Goal: Find specific fact: Find specific fact

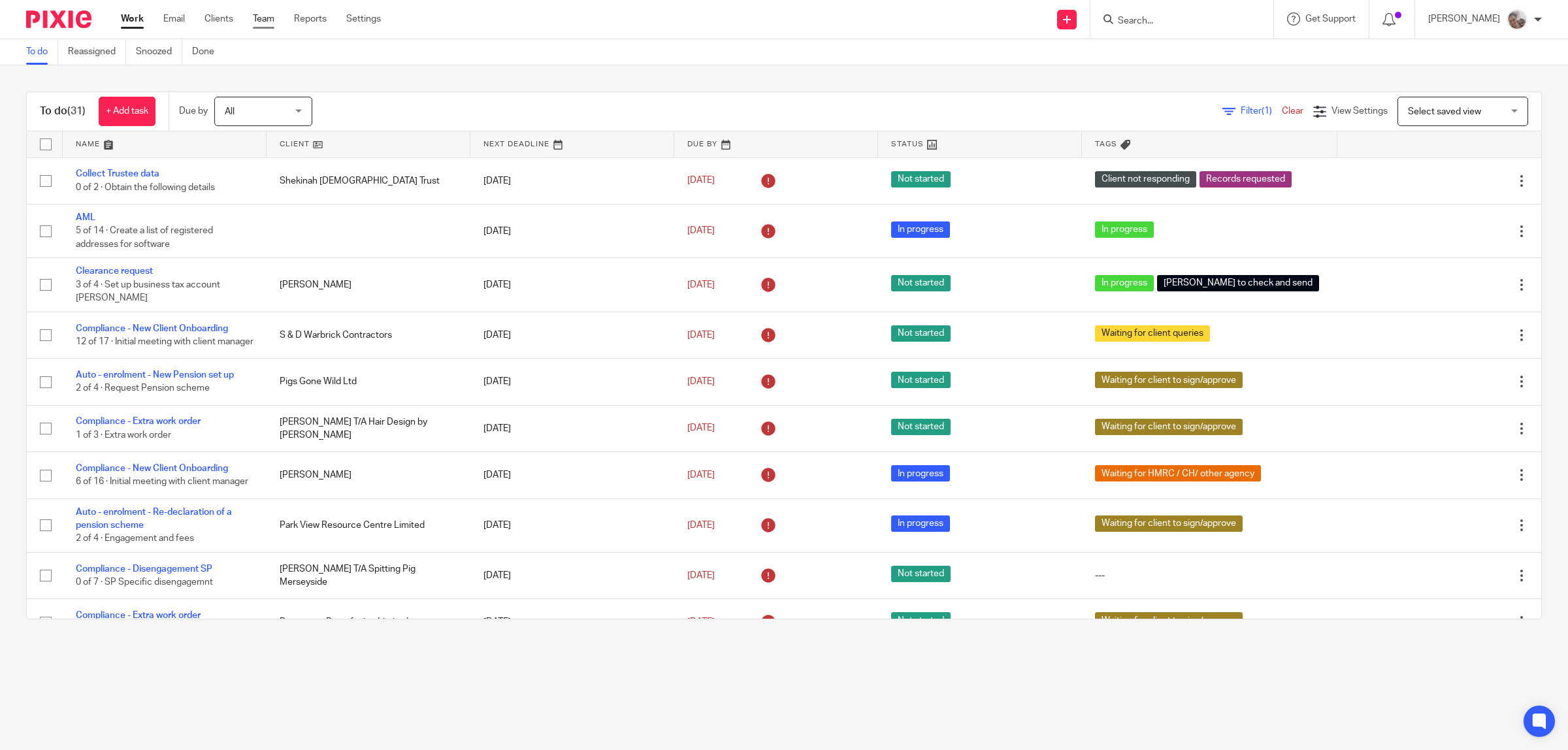
click at [264, 20] on link "Team" at bounding box center [263, 19] width 21 height 13
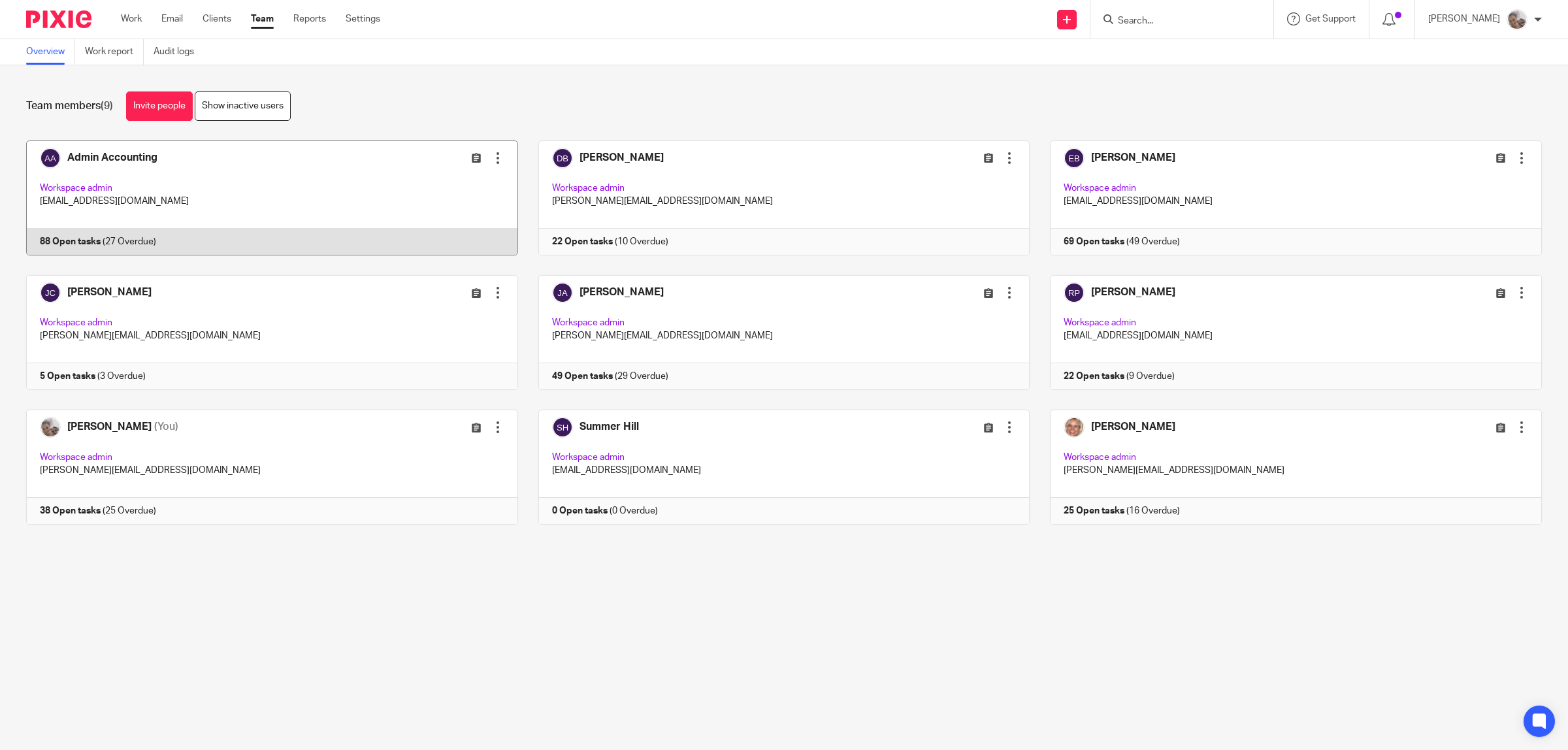
click at [134, 158] on link at bounding box center [261, 197] width 512 height 115
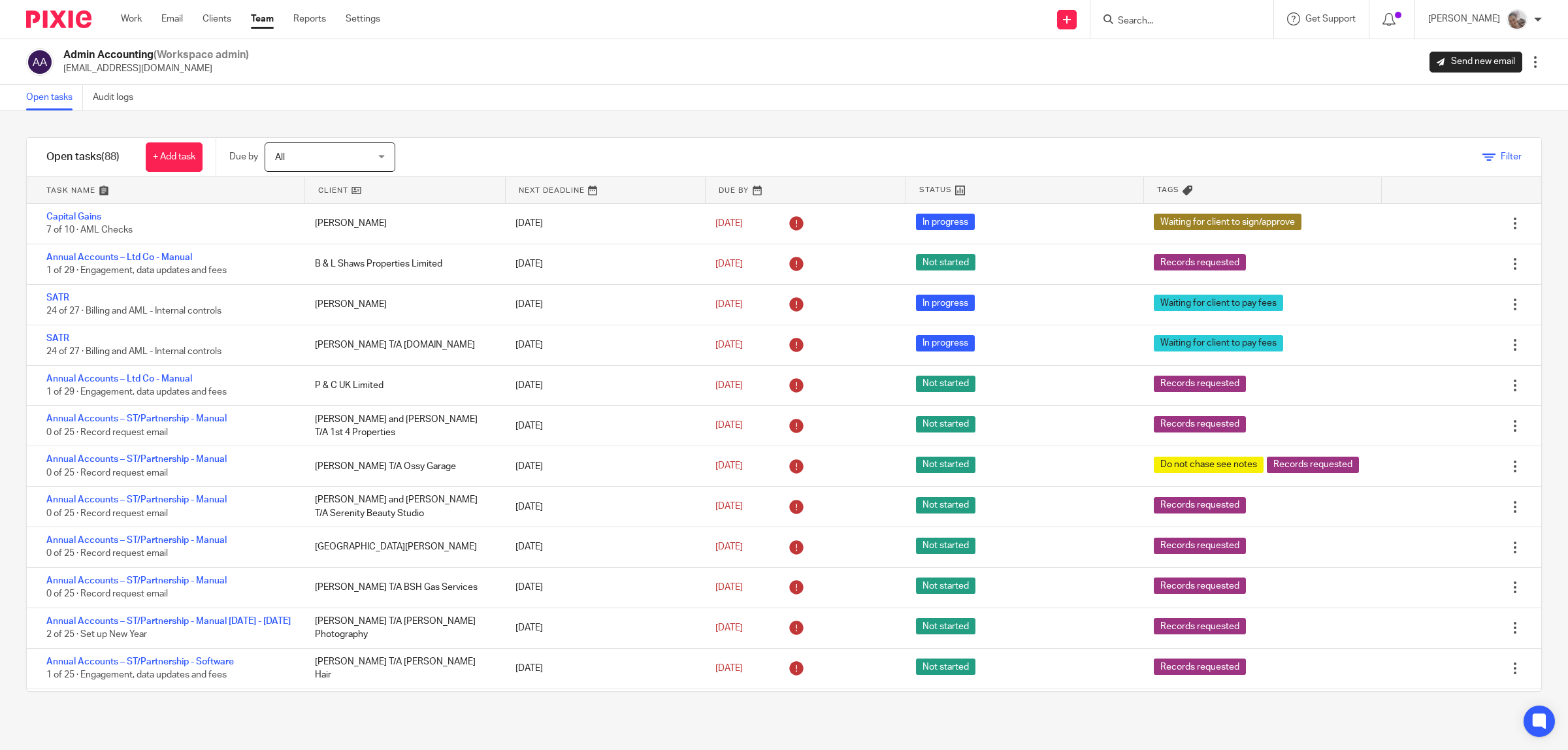
click at [1482, 158] on icon at bounding box center [1489, 158] width 13 height 13
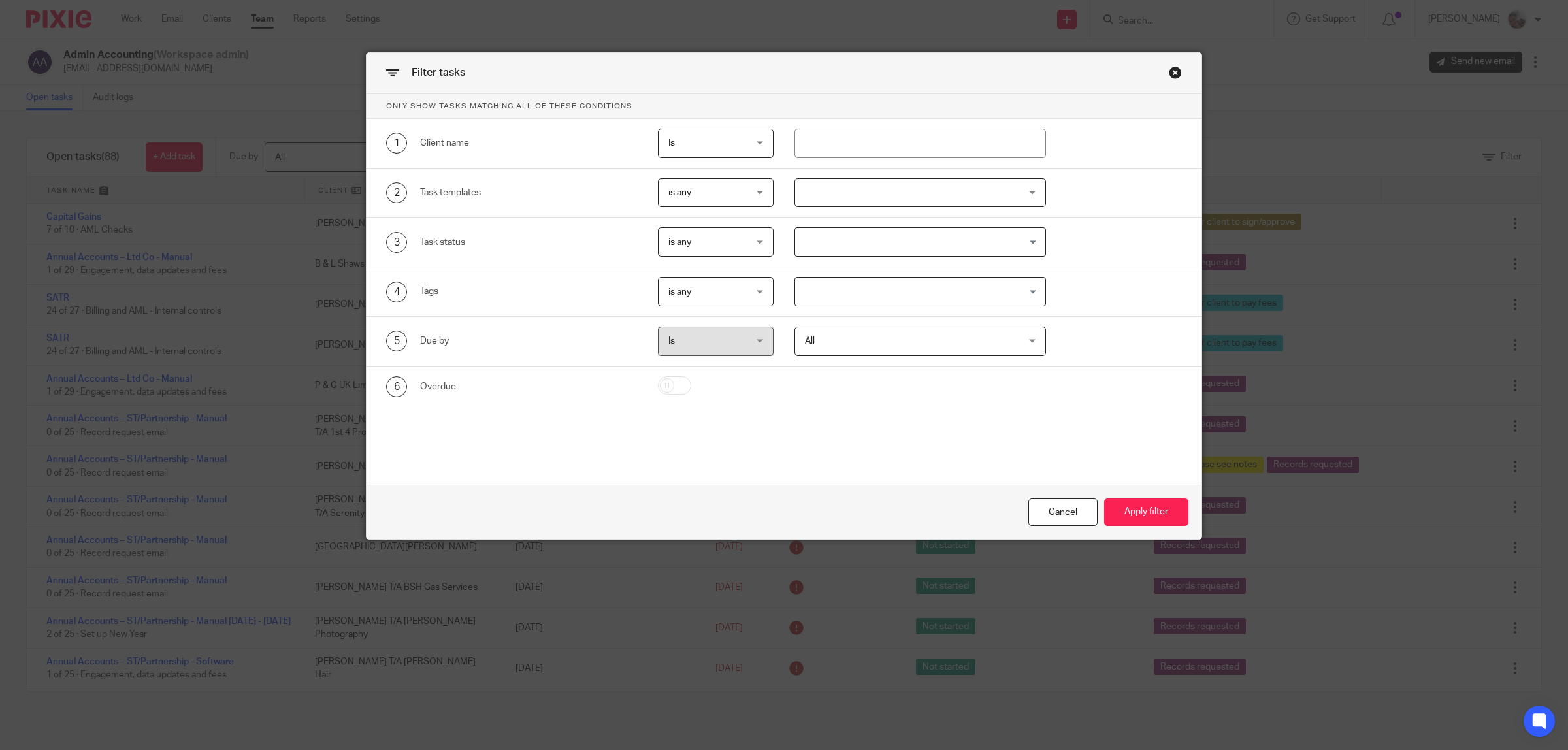
click at [674, 297] on span "is any" at bounding box center [711, 290] width 84 height 27
click at [699, 345] on li "is all" at bounding box center [710, 347] width 114 height 27
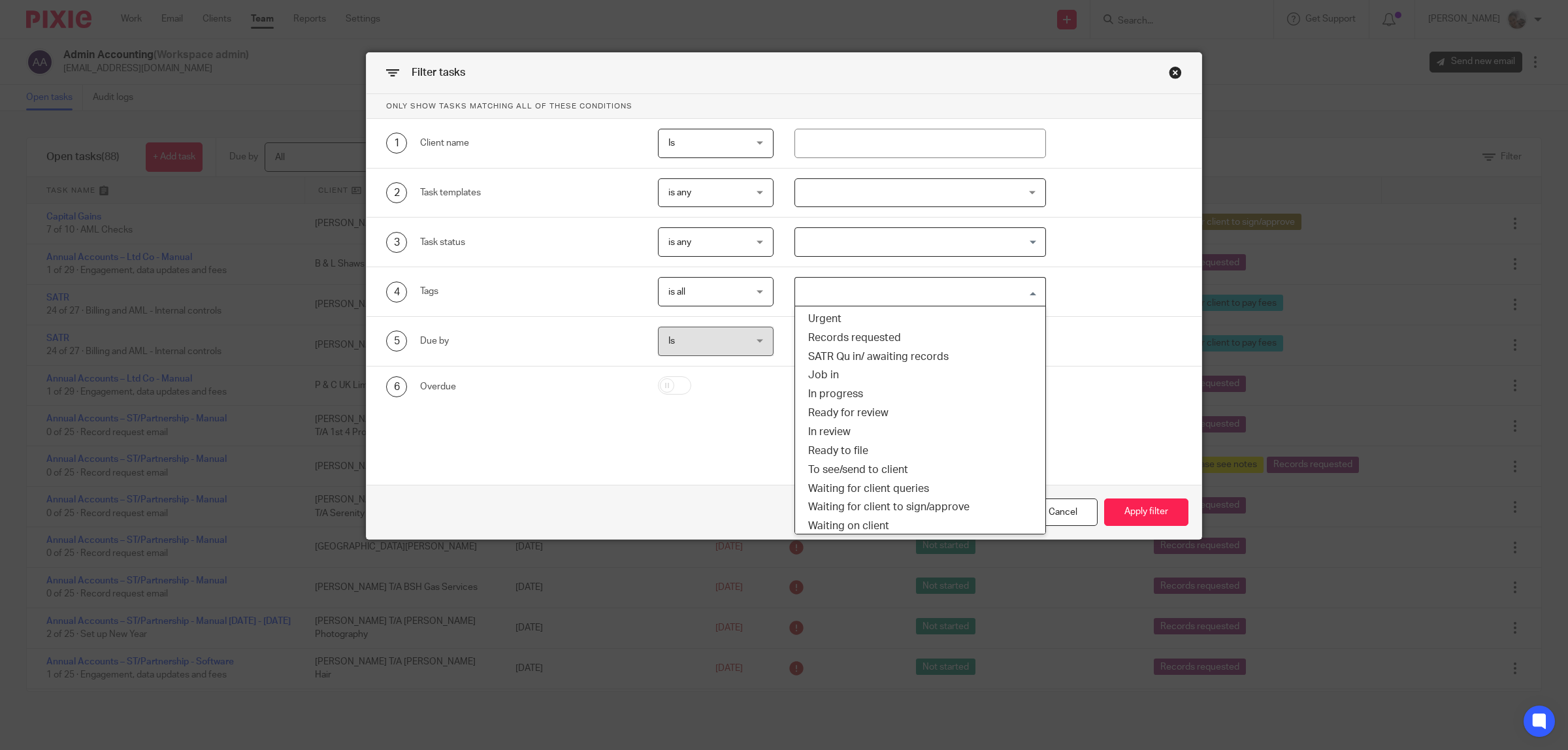
click at [831, 295] on input "Search for option" at bounding box center [917, 291] width 242 height 22
click at [841, 375] on li "Job in" at bounding box center [920, 375] width 250 height 19
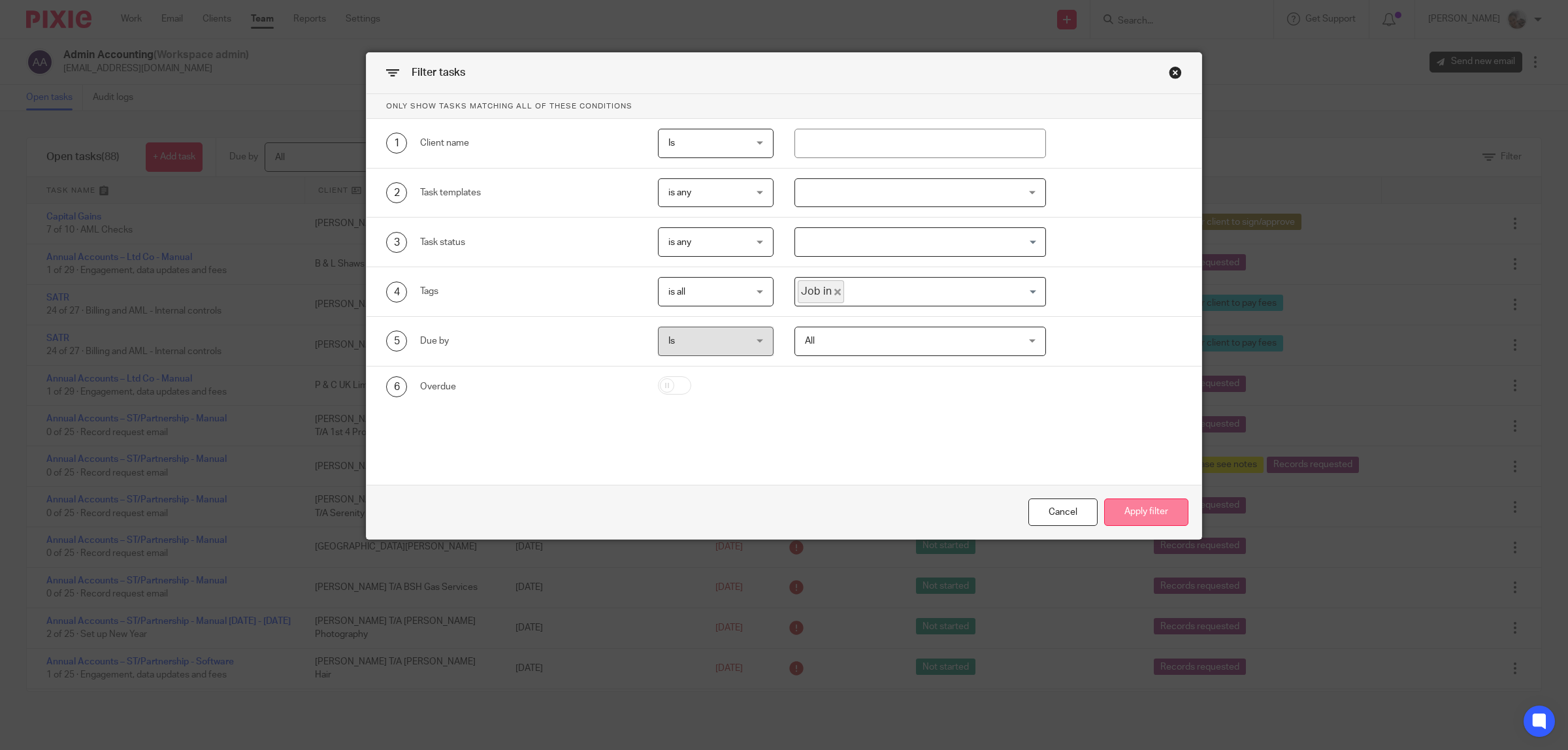
click at [1160, 504] on button "Apply filter" at bounding box center [1146, 513] width 84 height 28
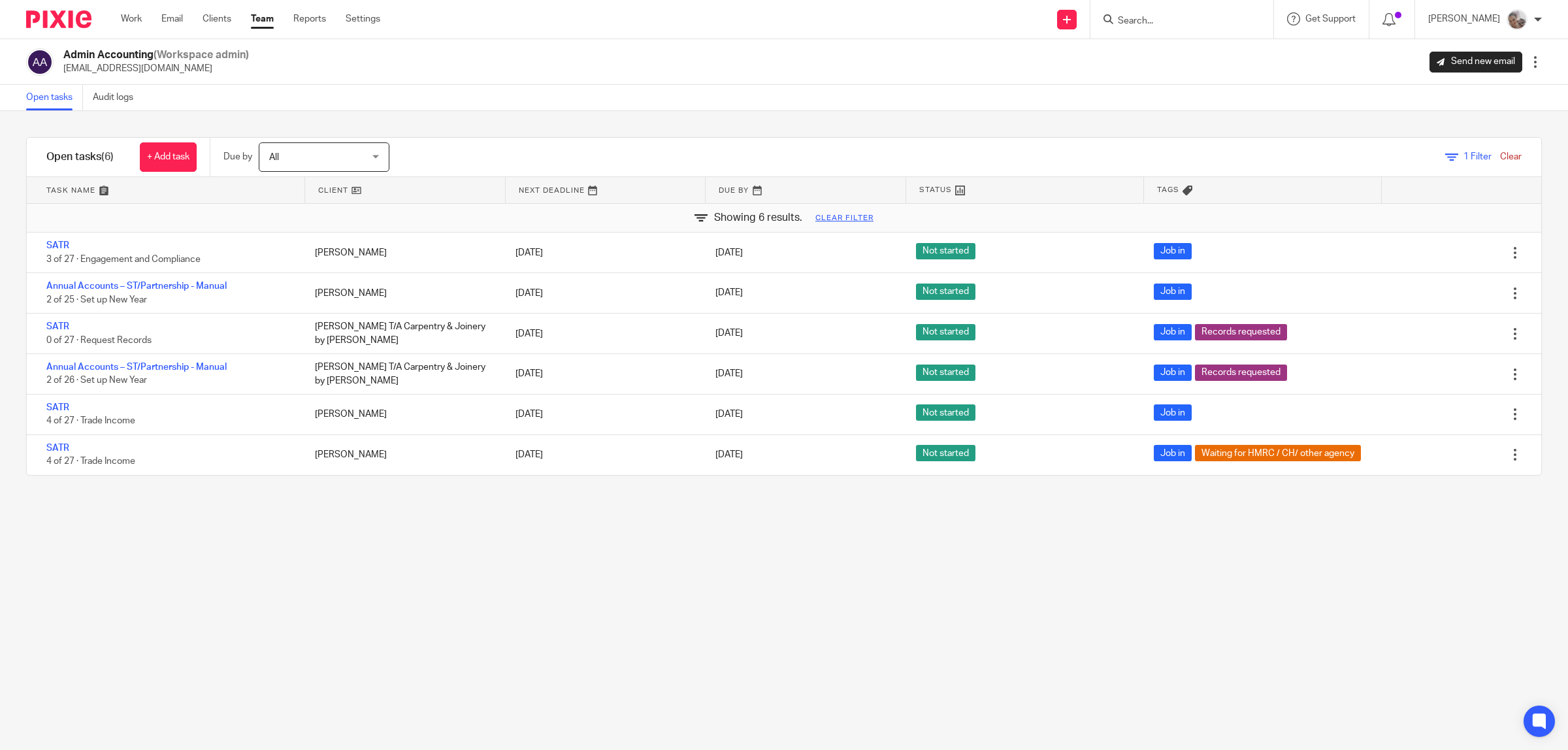
click at [1225, 17] on input "Search" at bounding box center [1176, 21] width 118 height 12
type input "luke"
click button "submit" at bounding box center [0, 0] width 0 height 0
click at [1162, 53] on link at bounding box center [1265, 61] width 303 height 40
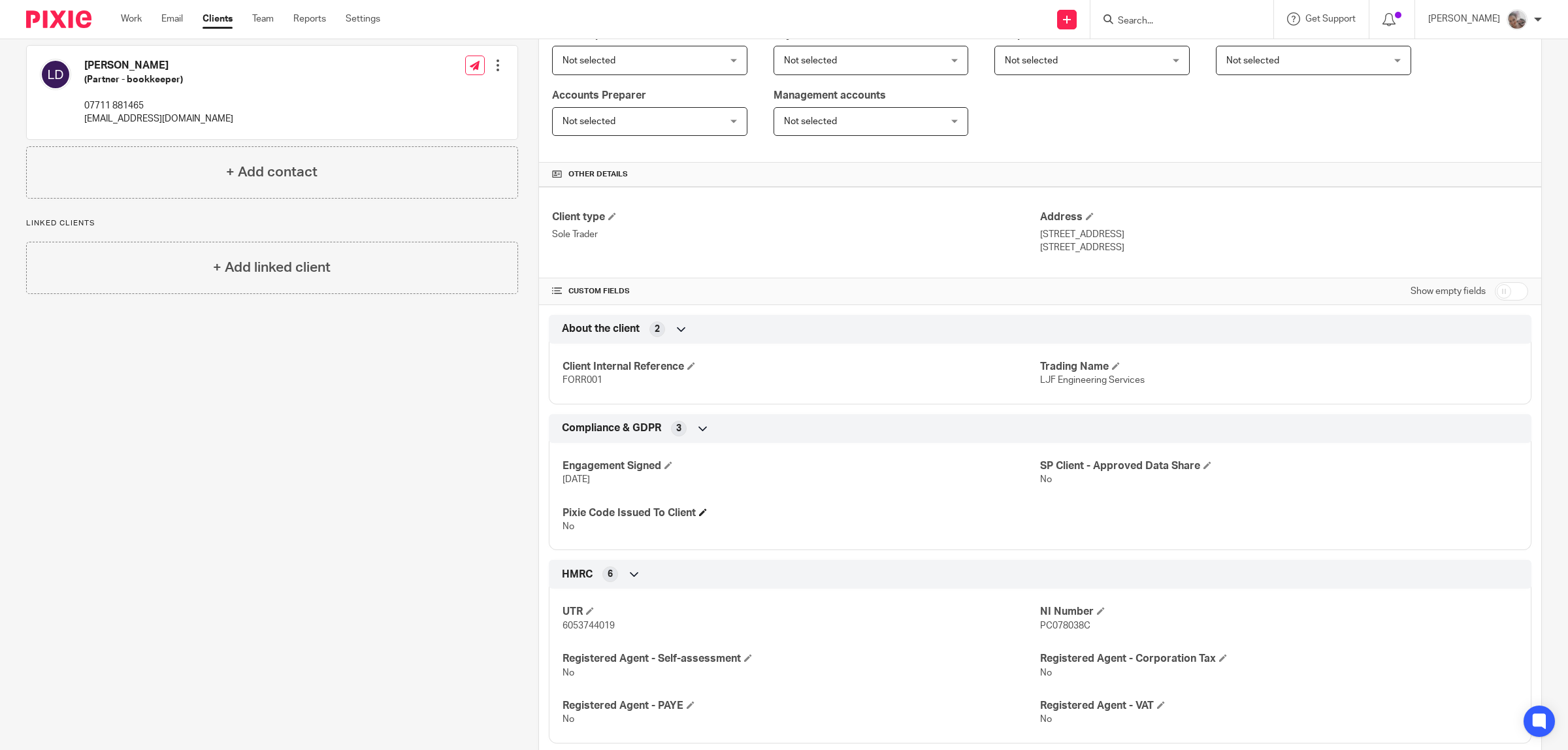
scroll to position [572, 0]
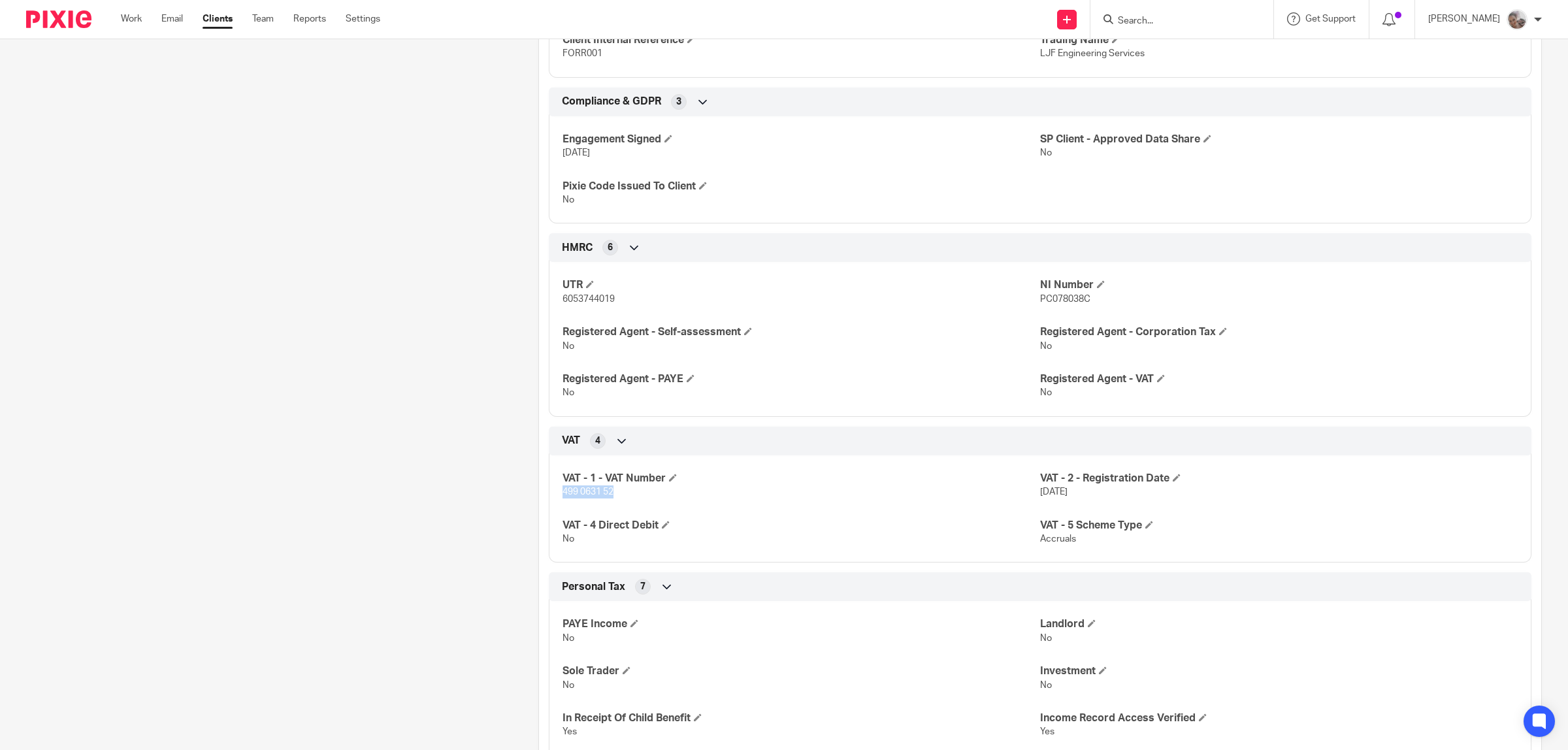
drag, startPoint x: 595, startPoint y: 499, endPoint x: 554, endPoint y: 498, distance: 41.0
click at [554, 498] on div "VAT - 1 - VAT Number 499 0631 52 VAT - 2 - Registration Date [DATE] VAT - 4 Dir…" at bounding box center [1040, 504] width 982 height 118
click at [619, 492] on p "499 0631 52" at bounding box center [800, 492] width 477 height 13
click at [617, 497] on p "499 0631 52" at bounding box center [800, 492] width 477 height 13
drag, startPoint x: 617, startPoint y: 497, endPoint x: 567, endPoint y: 497, distance: 50.0
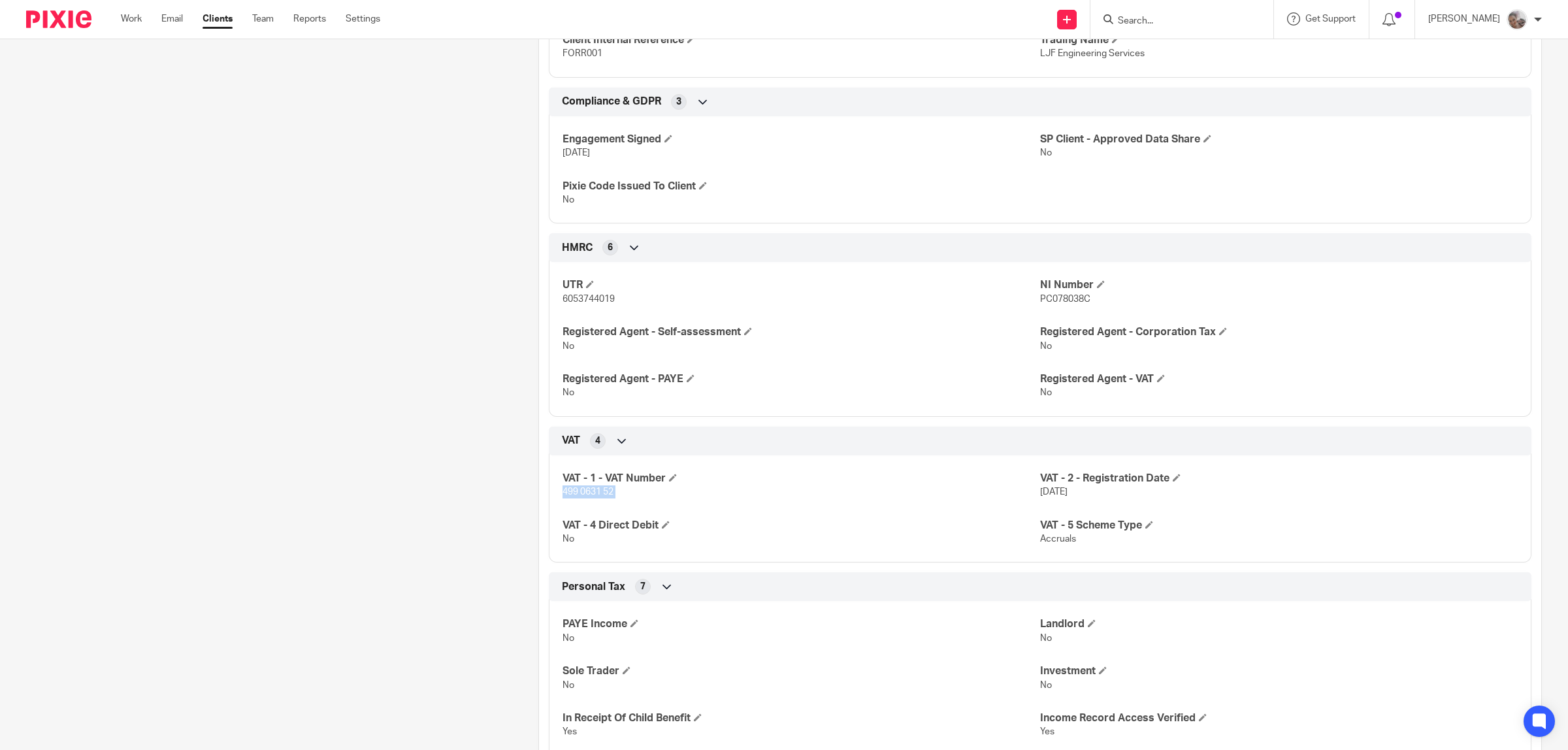
click at [567, 497] on p "499 0631 52" at bounding box center [800, 492] width 477 height 13
